Goal: Book appointment/travel/reservation

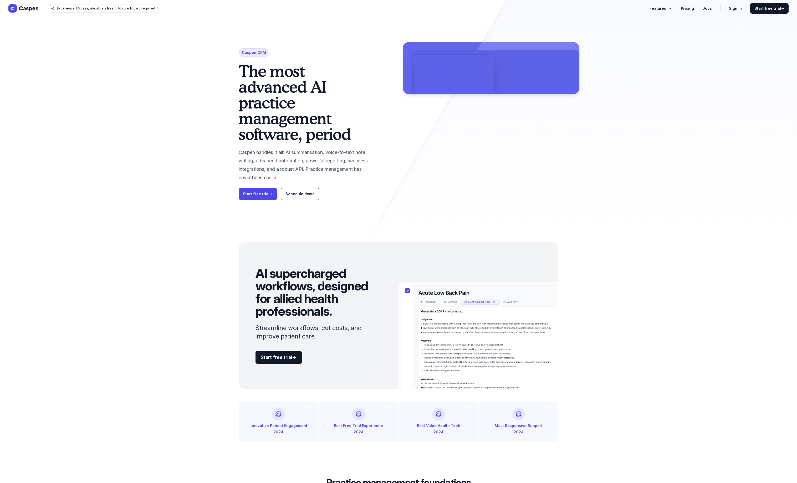
click at [694, 7] on link "Pricing" at bounding box center [687, 8] width 13 height 6
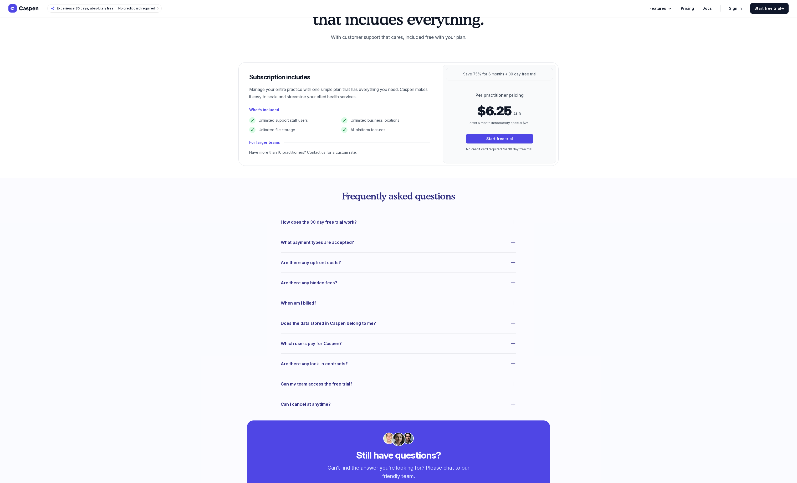
scroll to position [45, 0]
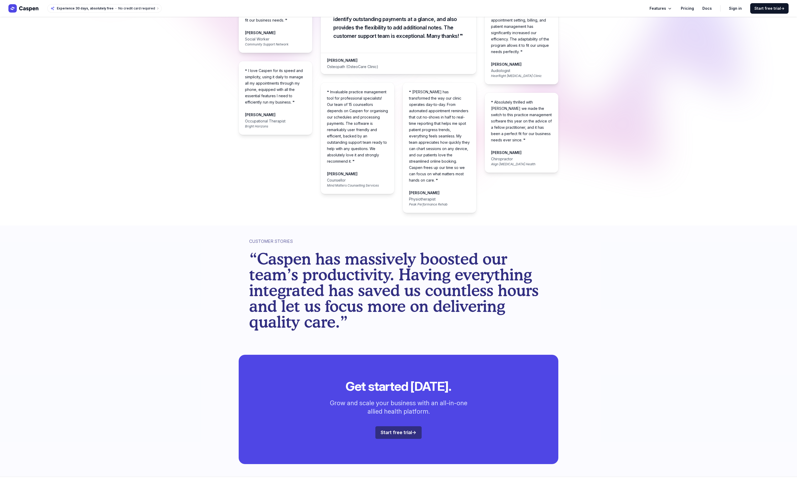
scroll to position [1161, 0]
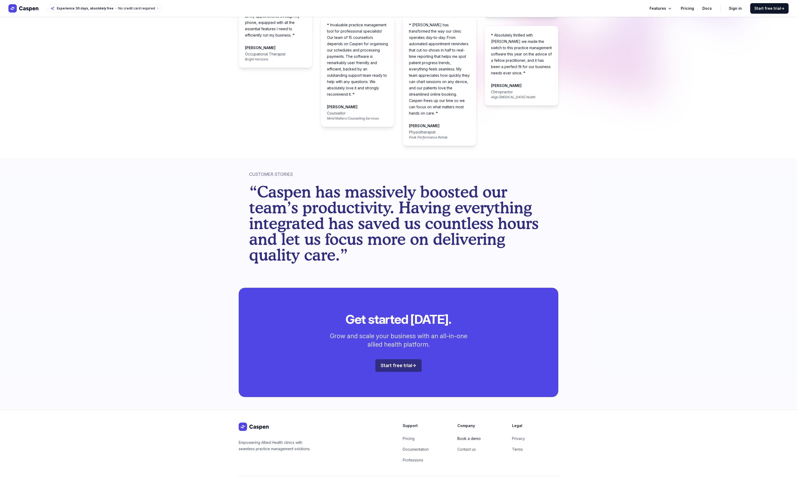
click at [469, 436] on link "Book a demo" at bounding box center [468, 438] width 23 height 4
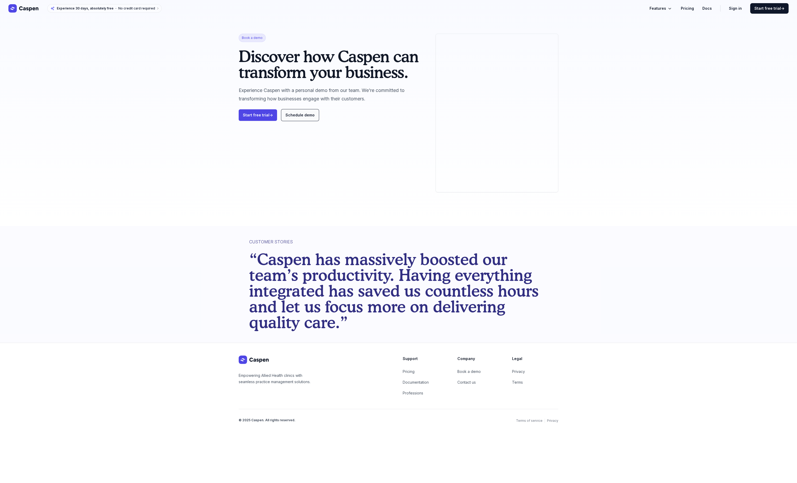
click at [299, 115] on span "Schedule demo" at bounding box center [299, 115] width 29 height 4
click at [317, 203] on div "Book a demo Discover how [PERSON_NAME] can transform your business. Experience …" at bounding box center [398, 113] width 336 height 226
click at [112, 258] on div "CUSTOMER STORIES “[PERSON_NAME] has massively boosted our team’s productivity. …" at bounding box center [398, 284] width 797 height 117
